Goal: Transaction & Acquisition: Purchase product/service

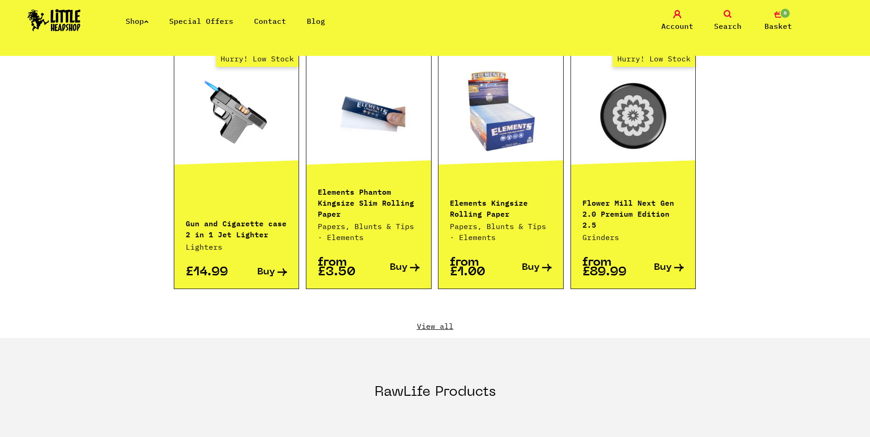
scroll to position [917, 0]
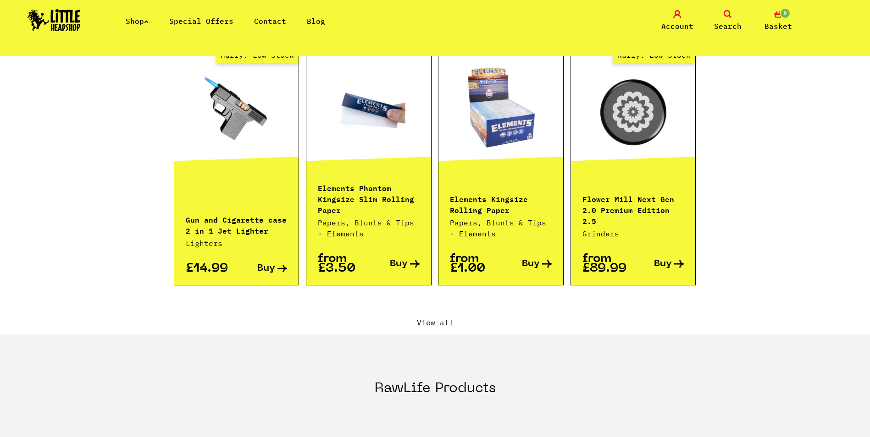
click at [443, 318] on link "View all" at bounding box center [435, 323] width 523 height 10
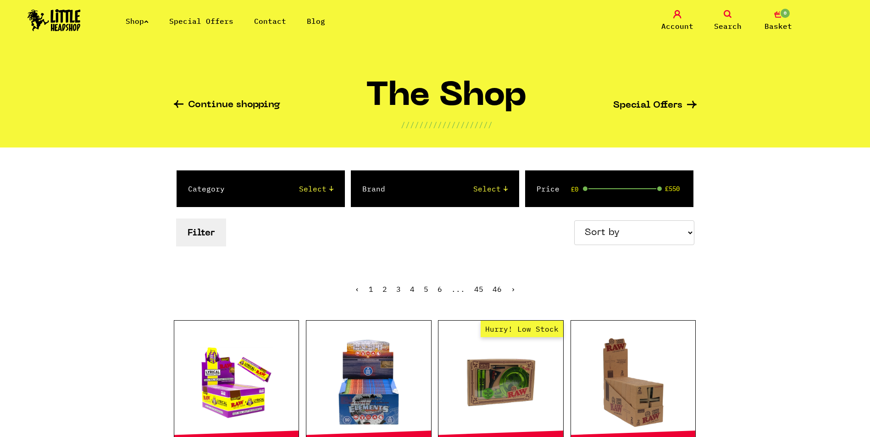
select select "newest"
click at [575, 221] on select "Sort by Price - Low to High Price - High to Low Newest Products" at bounding box center [634, 233] width 120 height 25
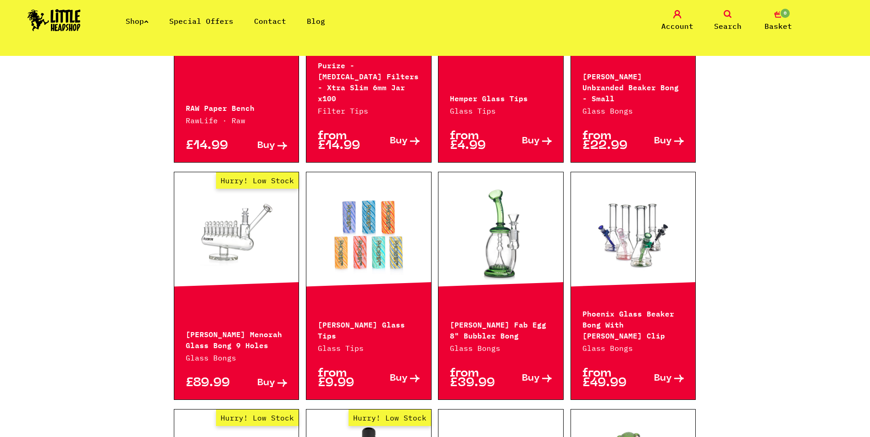
scroll to position [688, 0]
